Goal: Check status: Check status

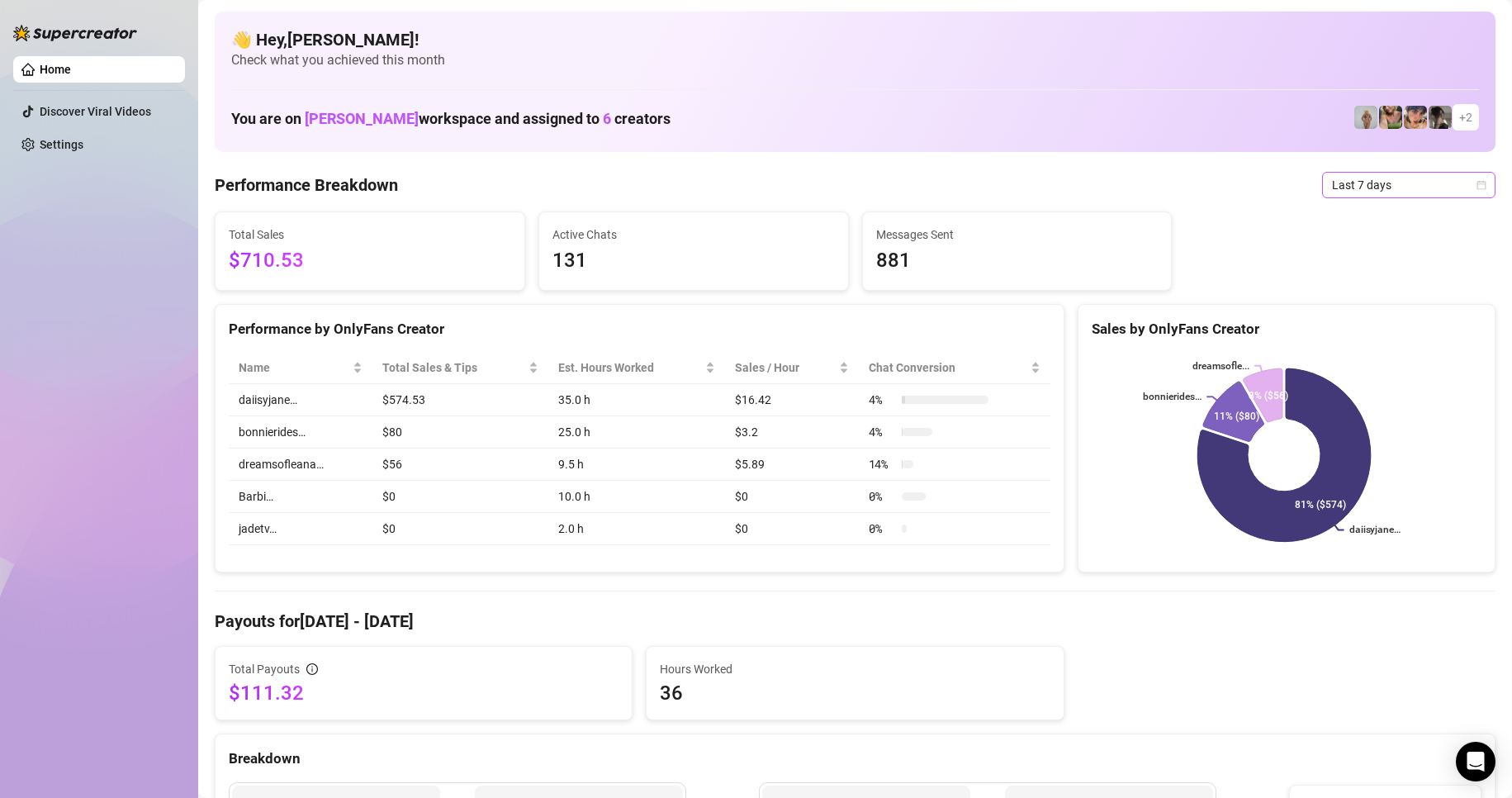
click at [1339, 188] on span "Last 7 days" at bounding box center [1409, 185] width 153 height 25
click at [1389, 219] on div "Last 24 hours" at bounding box center [1395, 218] width 147 height 18
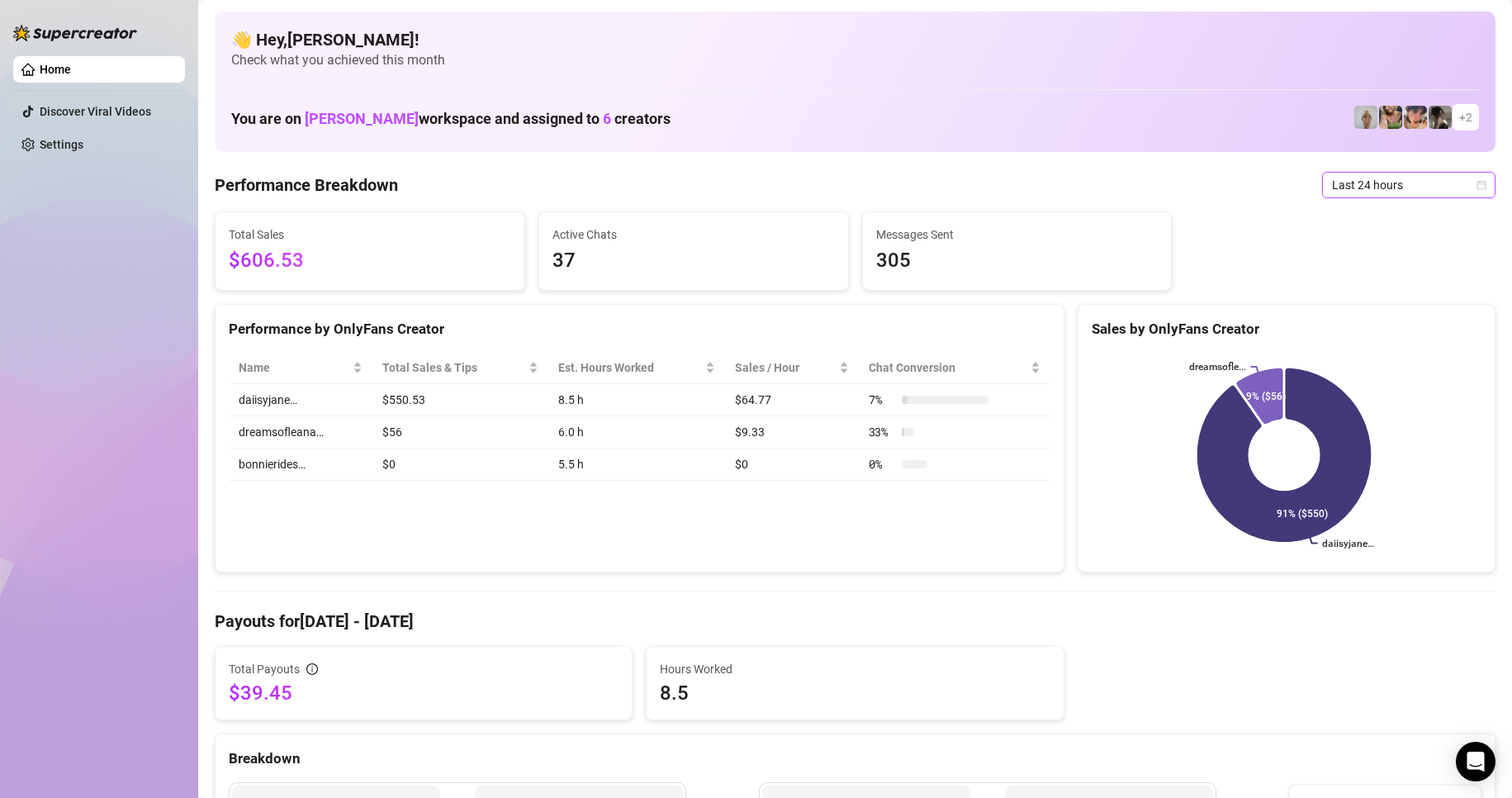
click at [1362, 191] on span "Last 24 hours" at bounding box center [1409, 185] width 153 height 25
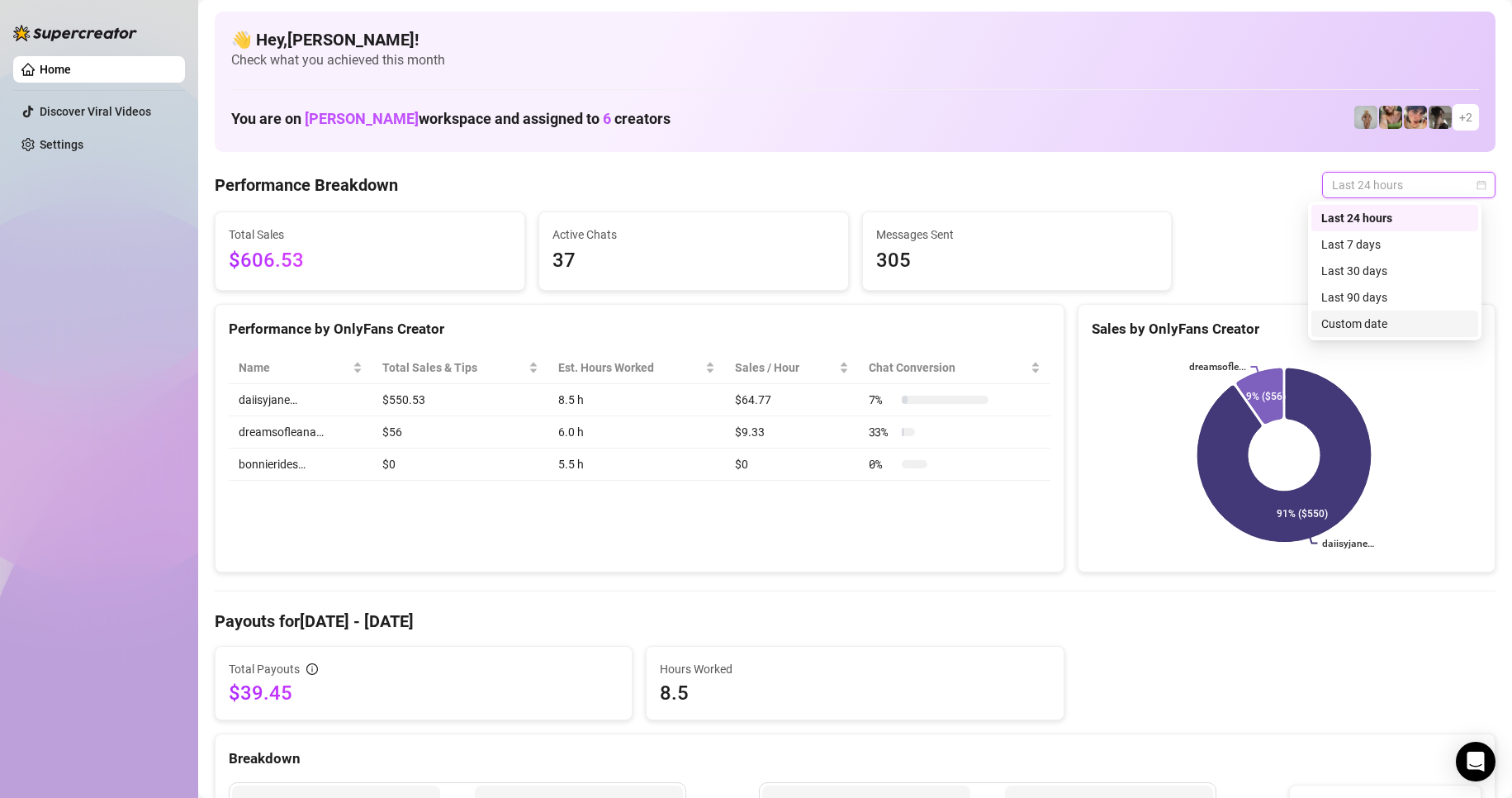
click at [1333, 323] on div "Custom date" at bounding box center [1395, 323] width 147 height 18
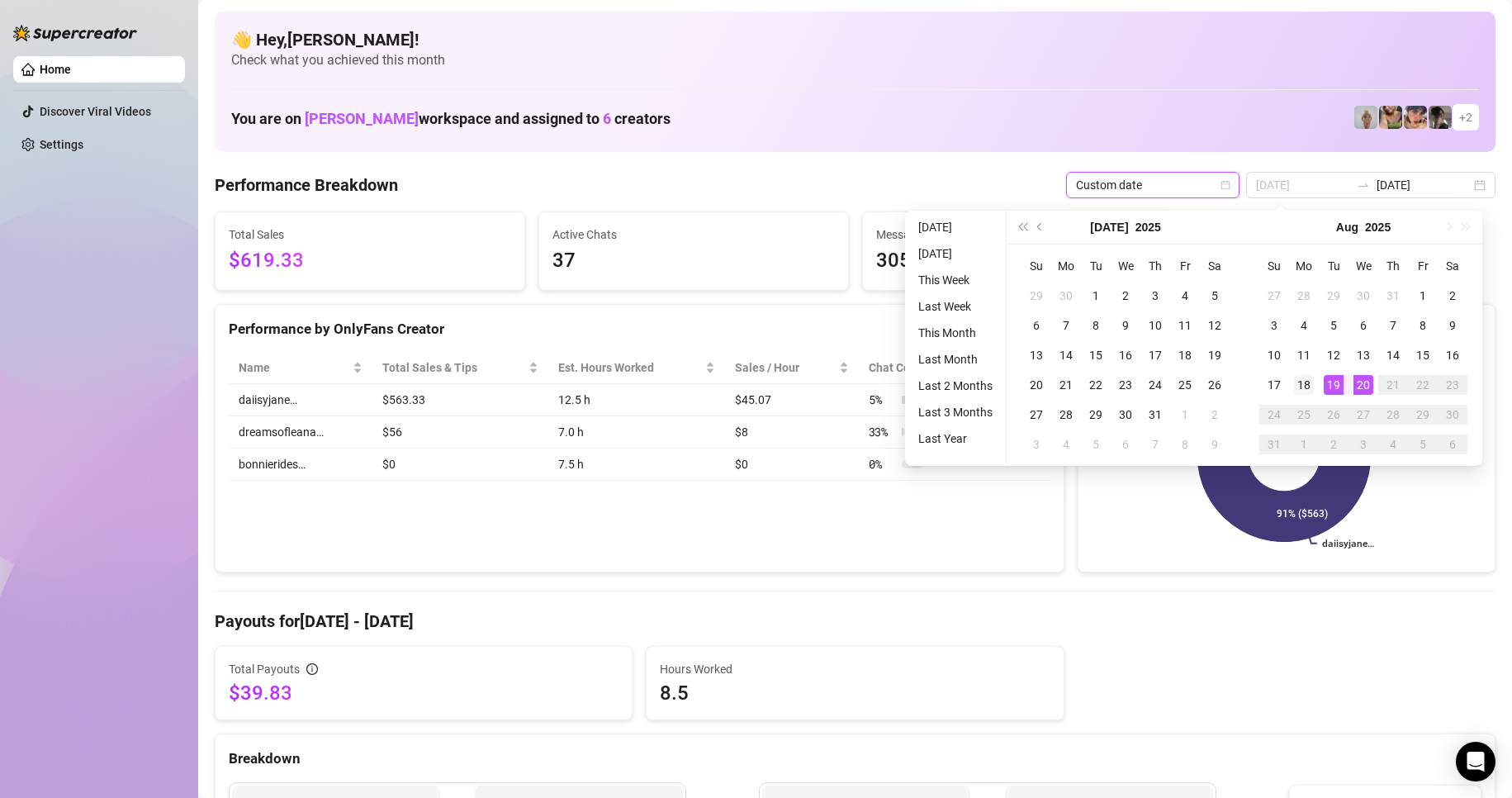
type input "[DATE]"
click at [1308, 386] on div "18" at bounding box center [1305, 384] width 20 height 20
type input "[DATE]"
click at [1364, 383] on div "20" at bounding box center [1364, 384] width 20 height 20
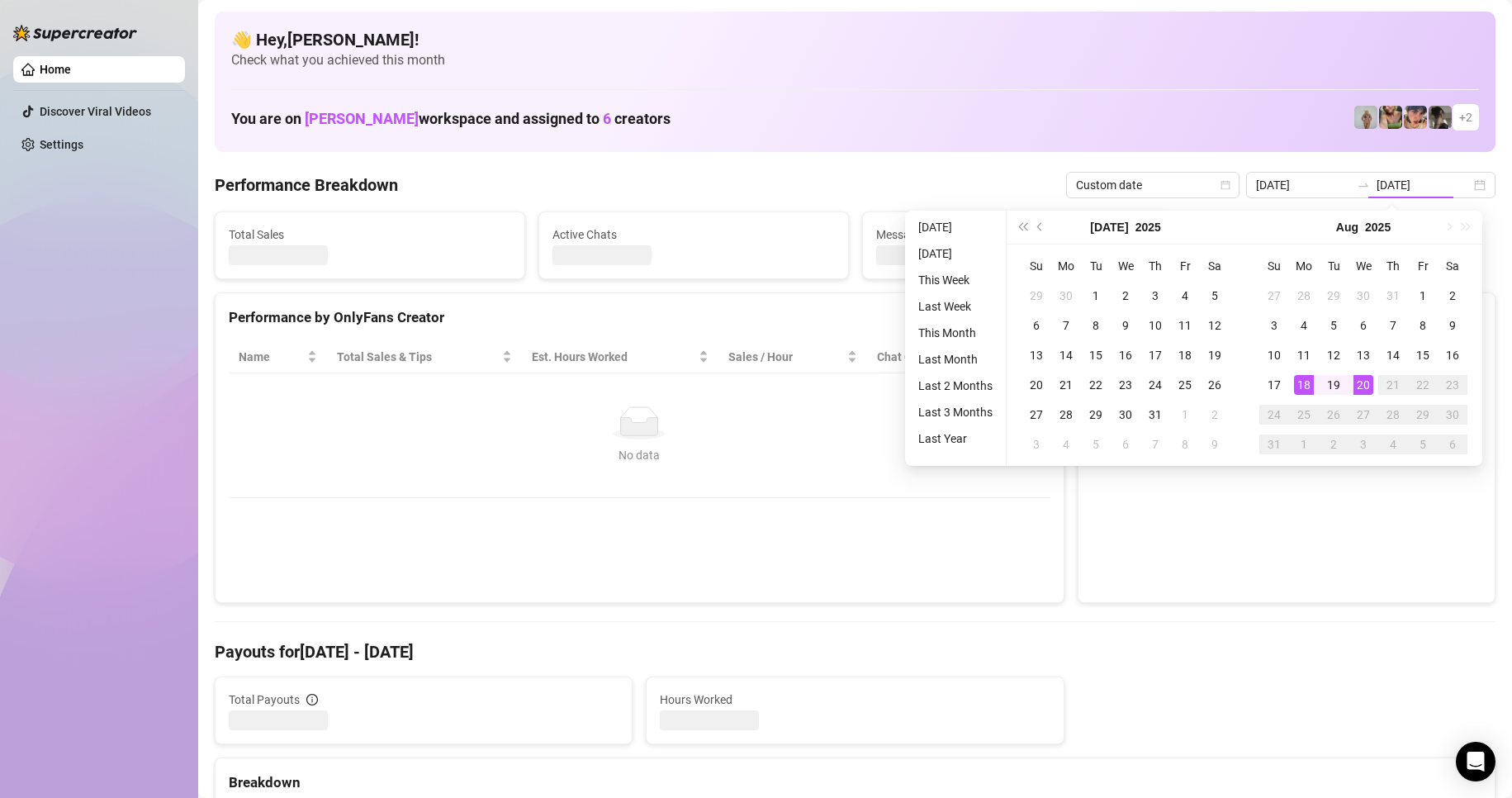
type input "[DATE]"
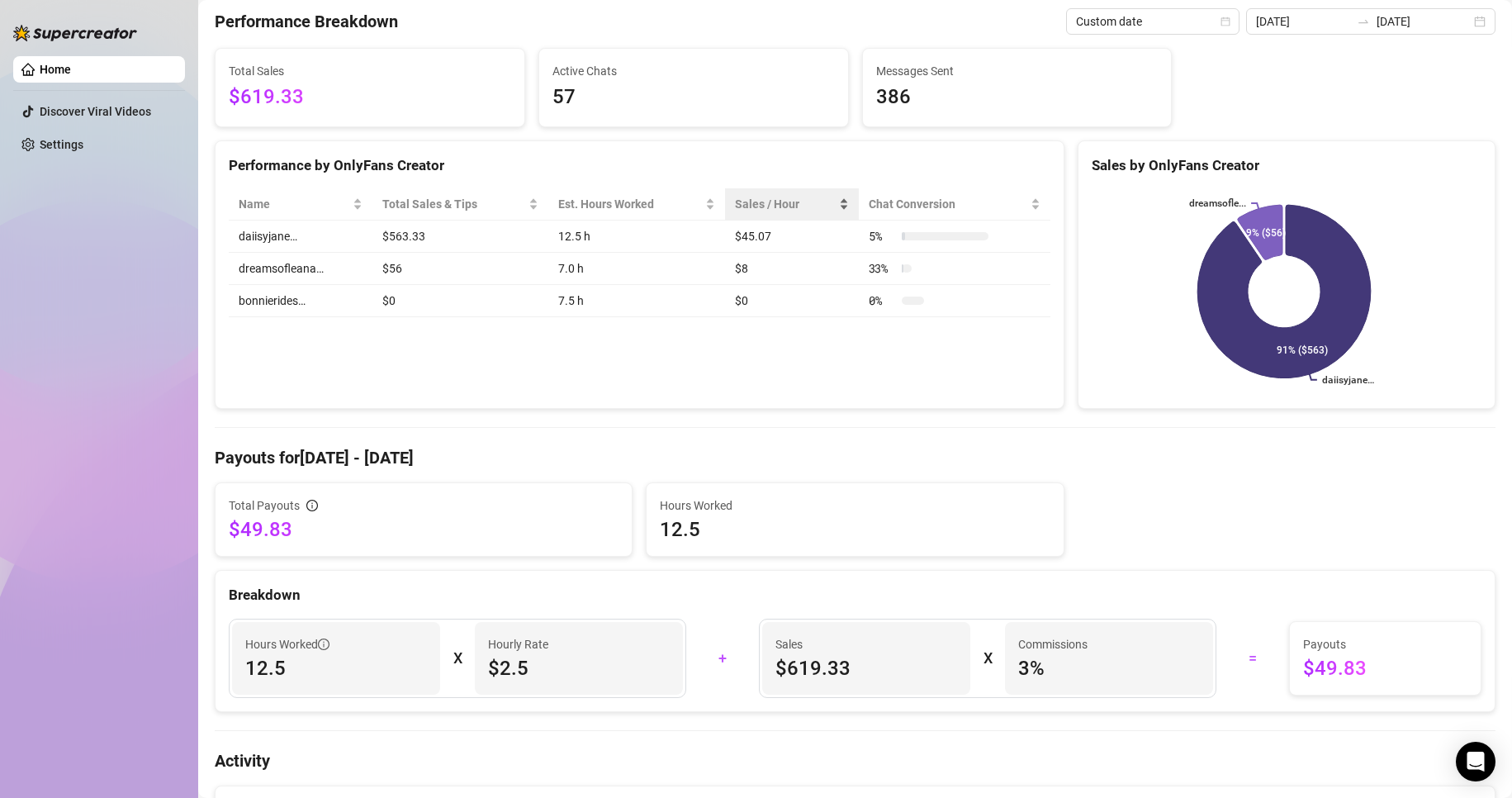
scroll to position [165, 0]
